Goal: Obtain resource: Obtain resource

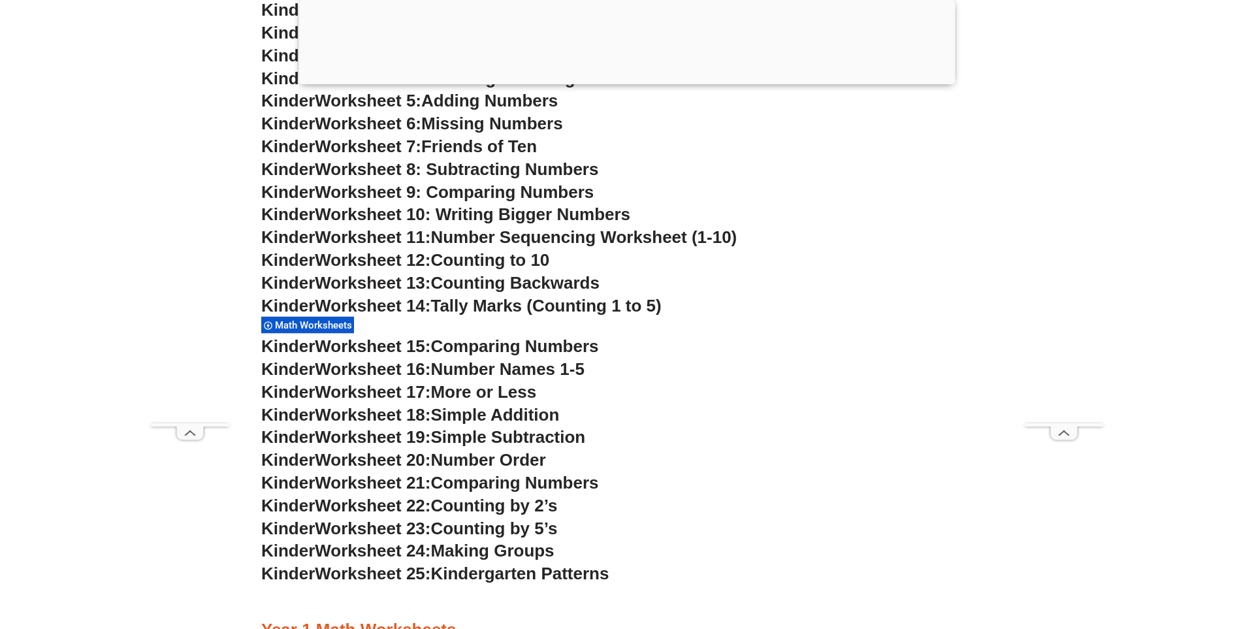
scroll to position [797, 0]
click at [374, 406] on span "Worksheet 18:" at bounding box center [373, 414] width 116 height 20
click at [299, 419] on span "Kinder" at bounding box center [288, 414] width 54 height 20
click at [458, 424] on h3 "Kinder Worksheet 18: Simple Addition" at bounding box center [626, 414] width 731 height 22
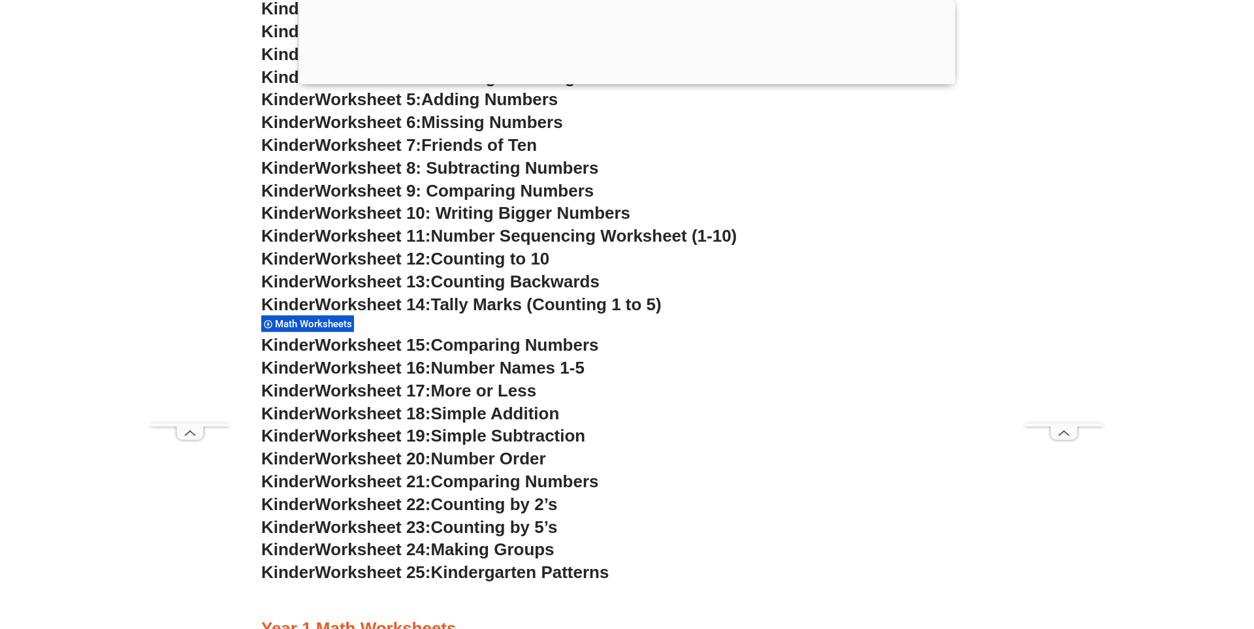
click at [460, 420] on span "Simple Addition" at bounding box center [494, 414] width 129 height 20
click at [494, 287] on span "Counting Backwards" at bounding box center [514, 282] width 168 height 20
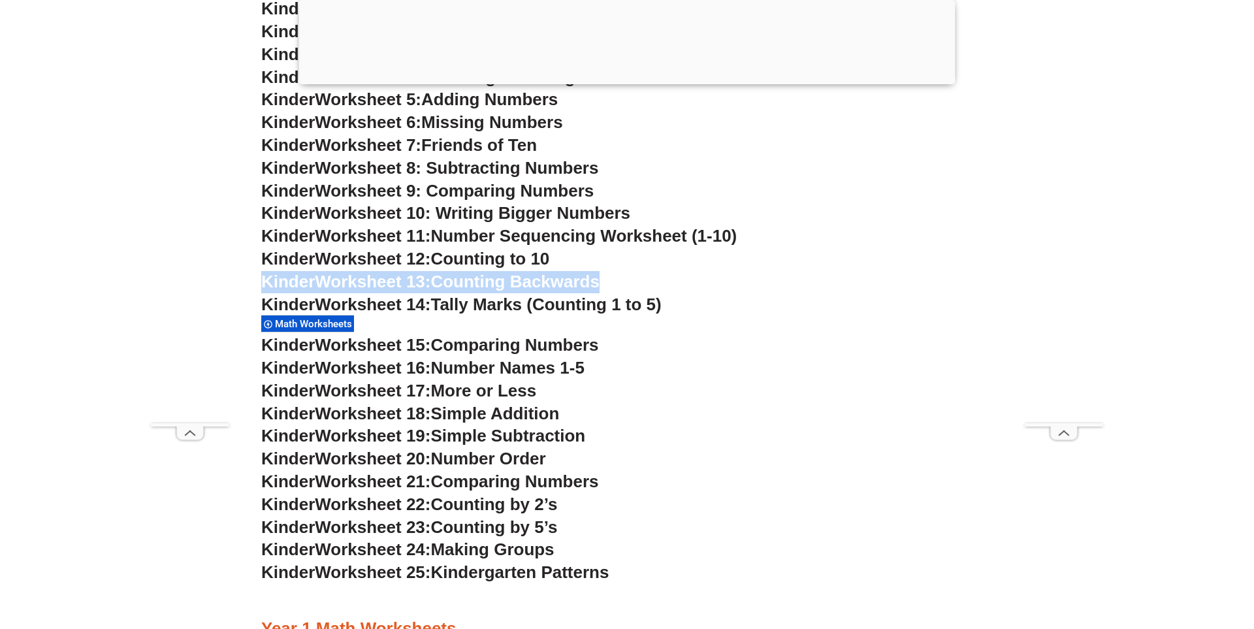
click at [494, 287] on span "Counting Backwards" at bounding box center [514, 282] width 168 height 20
click at [290, 279] on span "Kinder" at bounding box center [288, 282] width 54 height 20
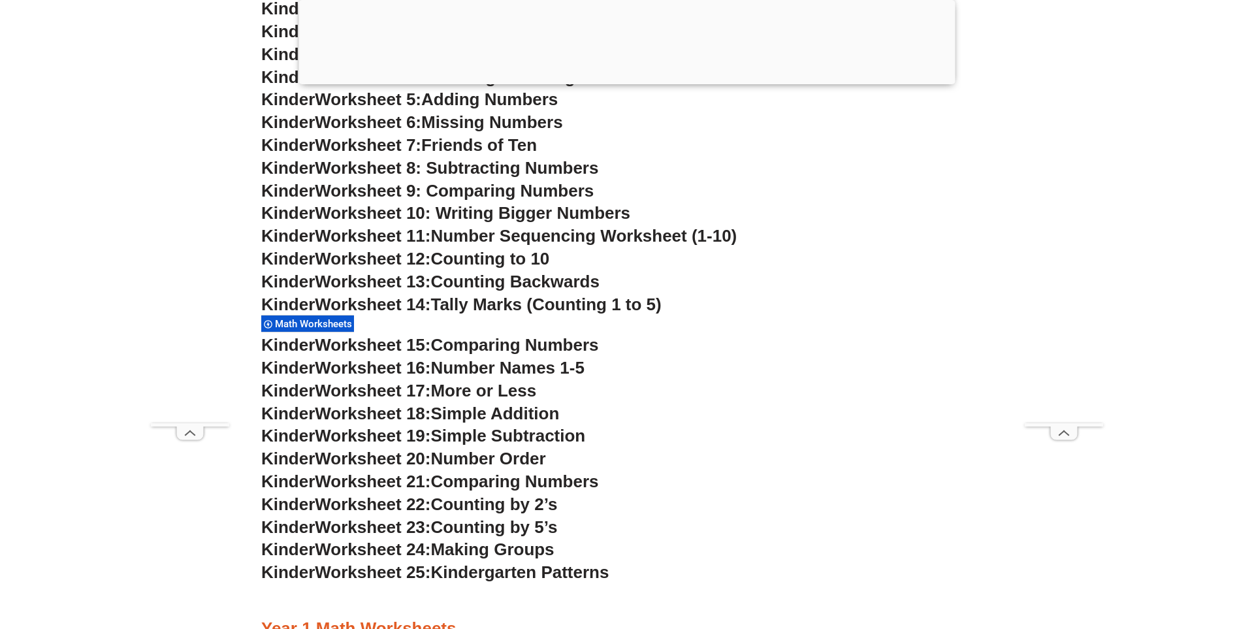
click at [290, 279] on span "Kinder" at bounding box center [288, 282] width 54 height 20
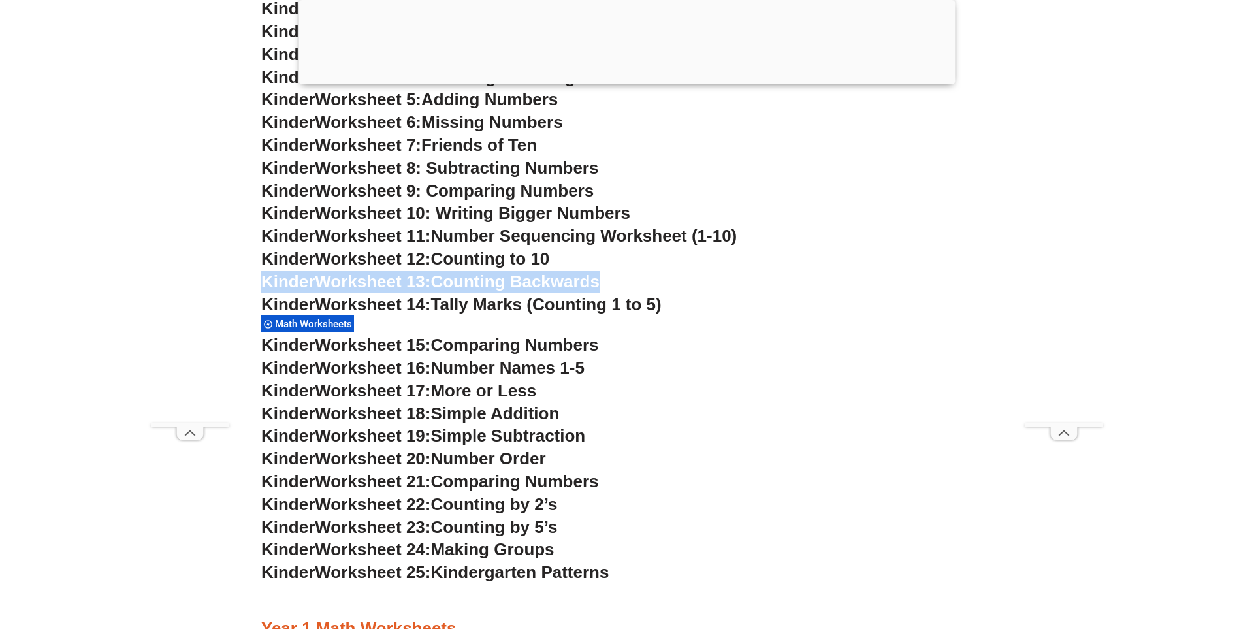
click at [290, 279] on span "Kinder" at bounding box center [288, 282] width 54 height 20
